Goal: Information Seeking & Learning: Learn about a topic

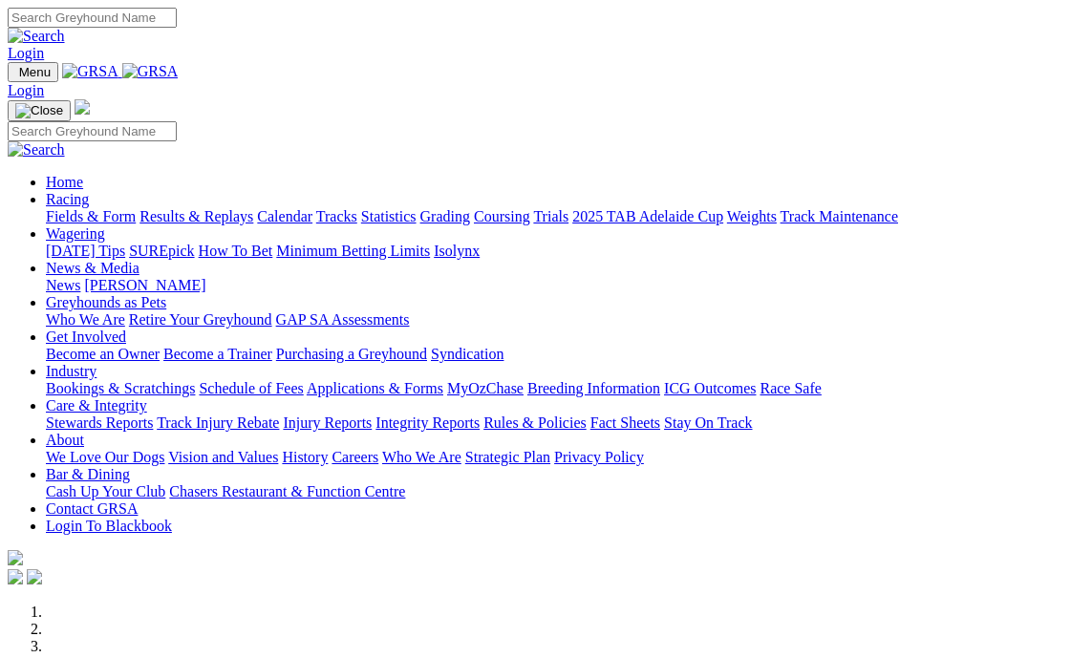
click at [99, 208] on link "Fields & Form" at bounding box center [91, 216] width 90 height 16
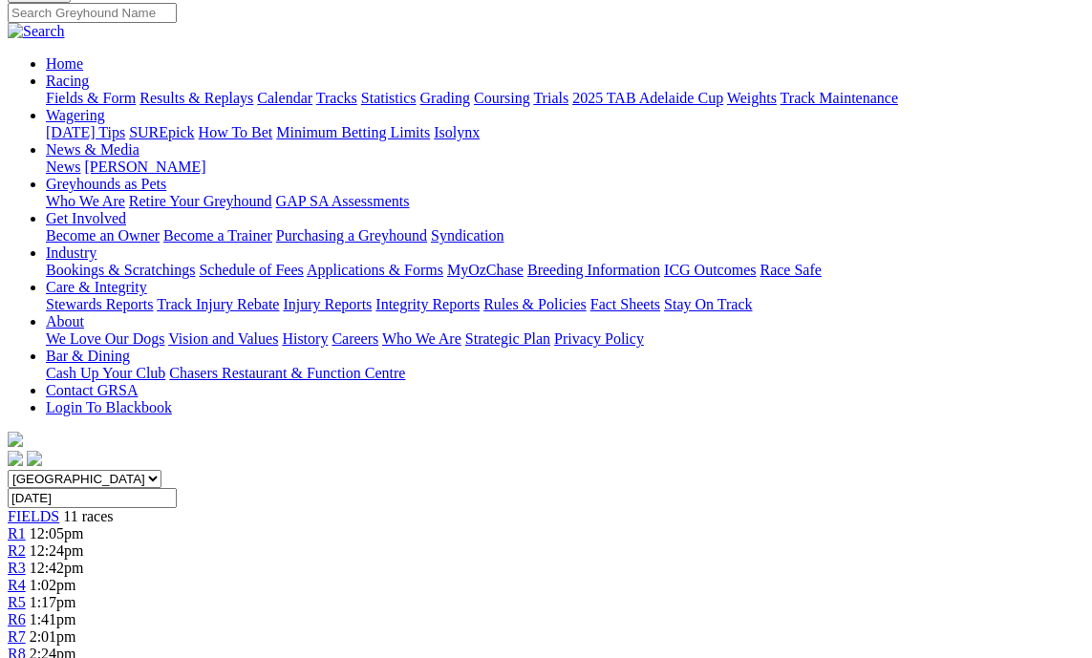
scroll to position [95, 0]
